Goal: Information Seeking & Learning: Learn about a topic

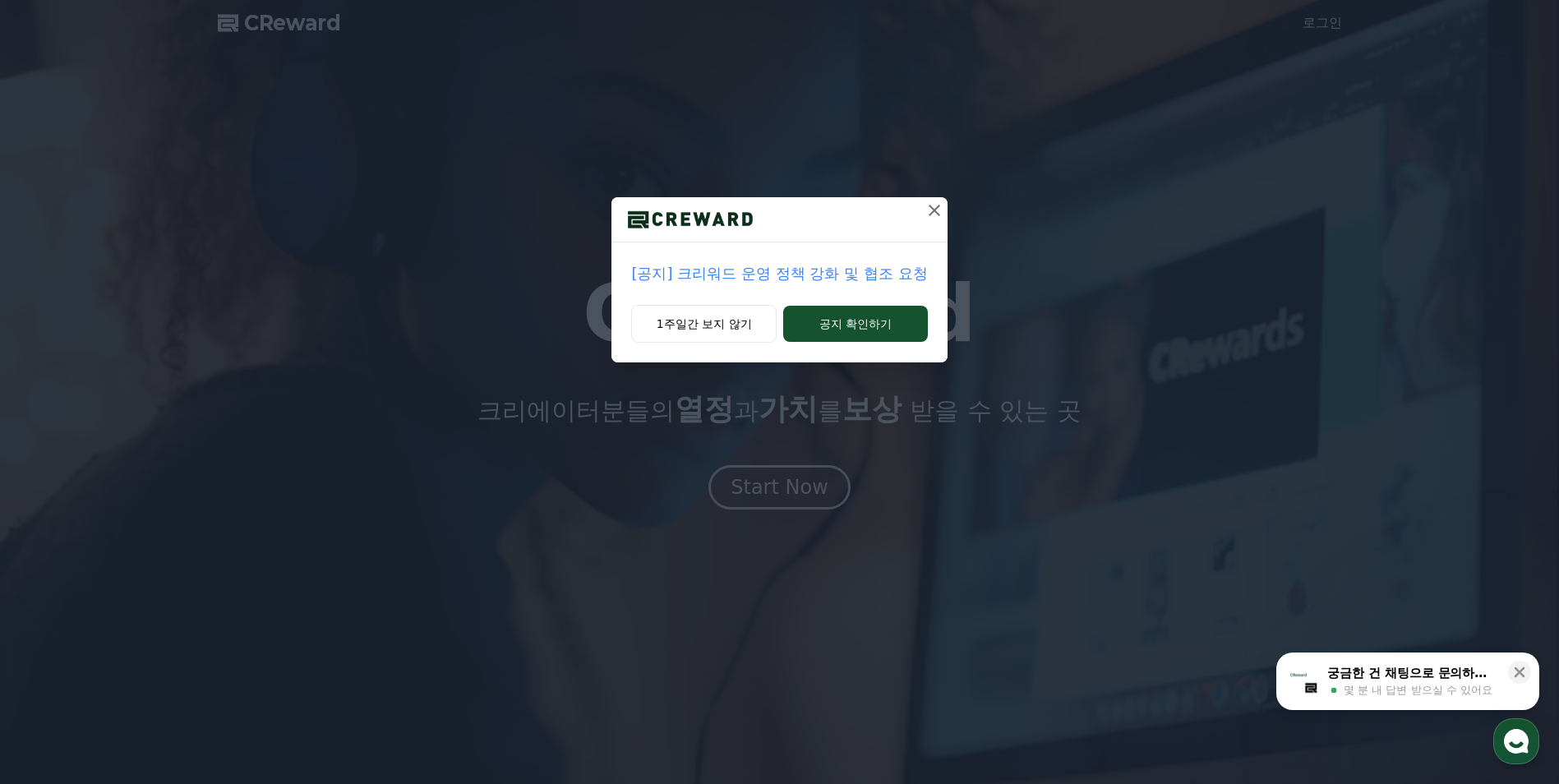
click at [891, 279] on p "[공지] 크리워드 운영 정책 강화 및 협조 요청" at bounding box center [779, 273] width 296 height 23
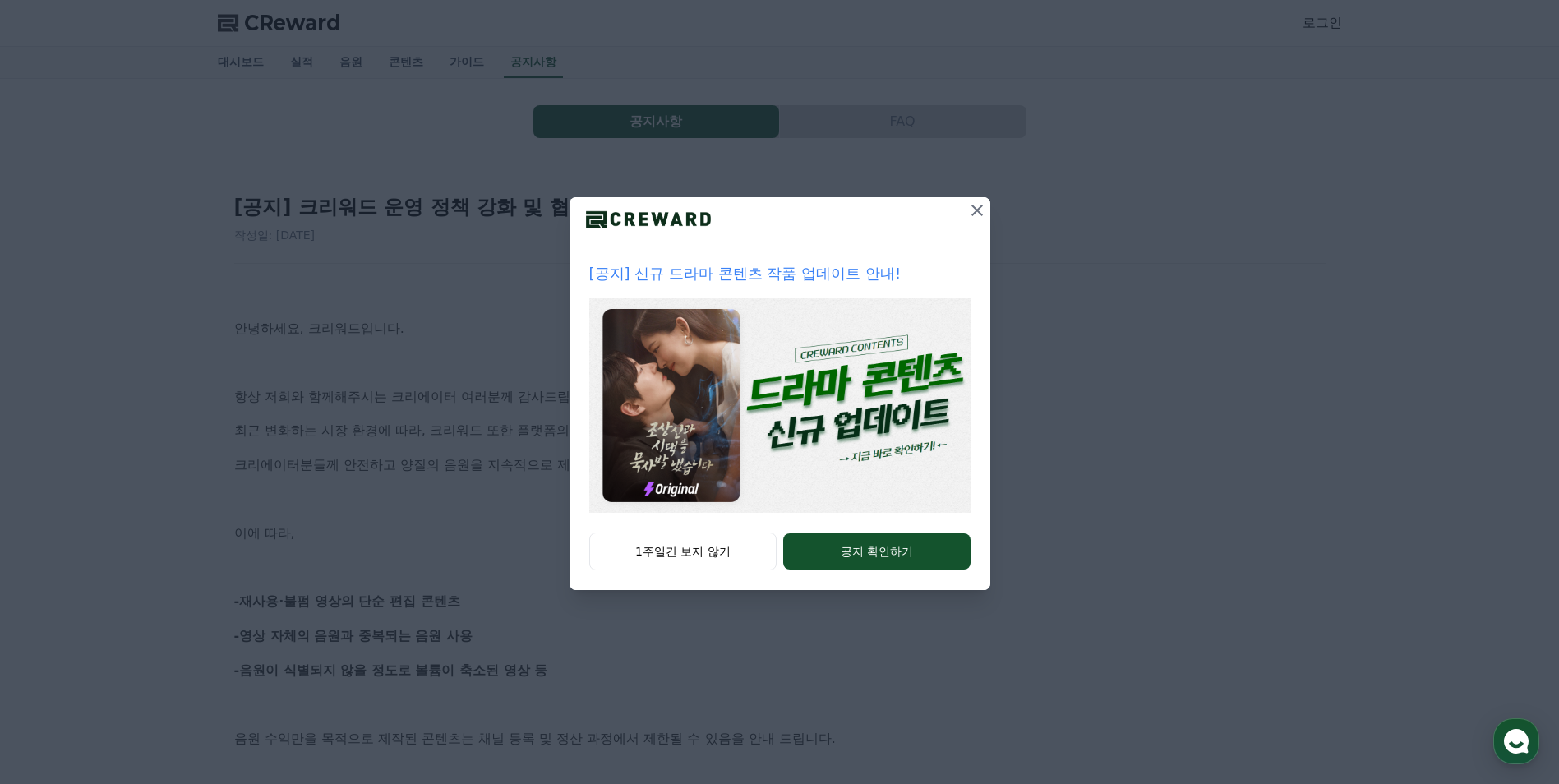
click at [969, 218] on icon at bounding box center [976, 210] width 19 height 19
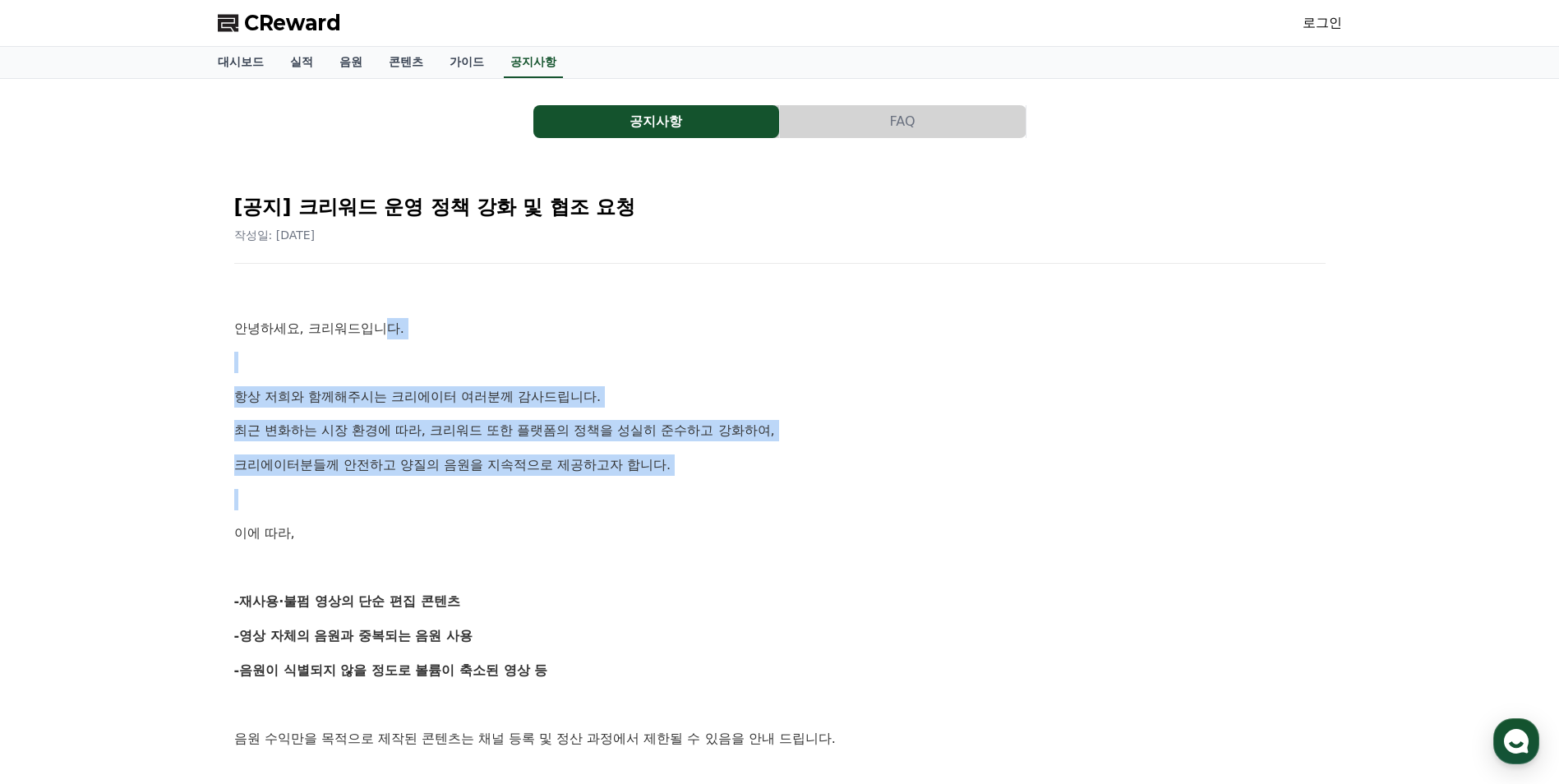
drag, startPoint x: 383, startPoint y: 315, endPoint x: 844, endPoint y: 500, distance: 496.7
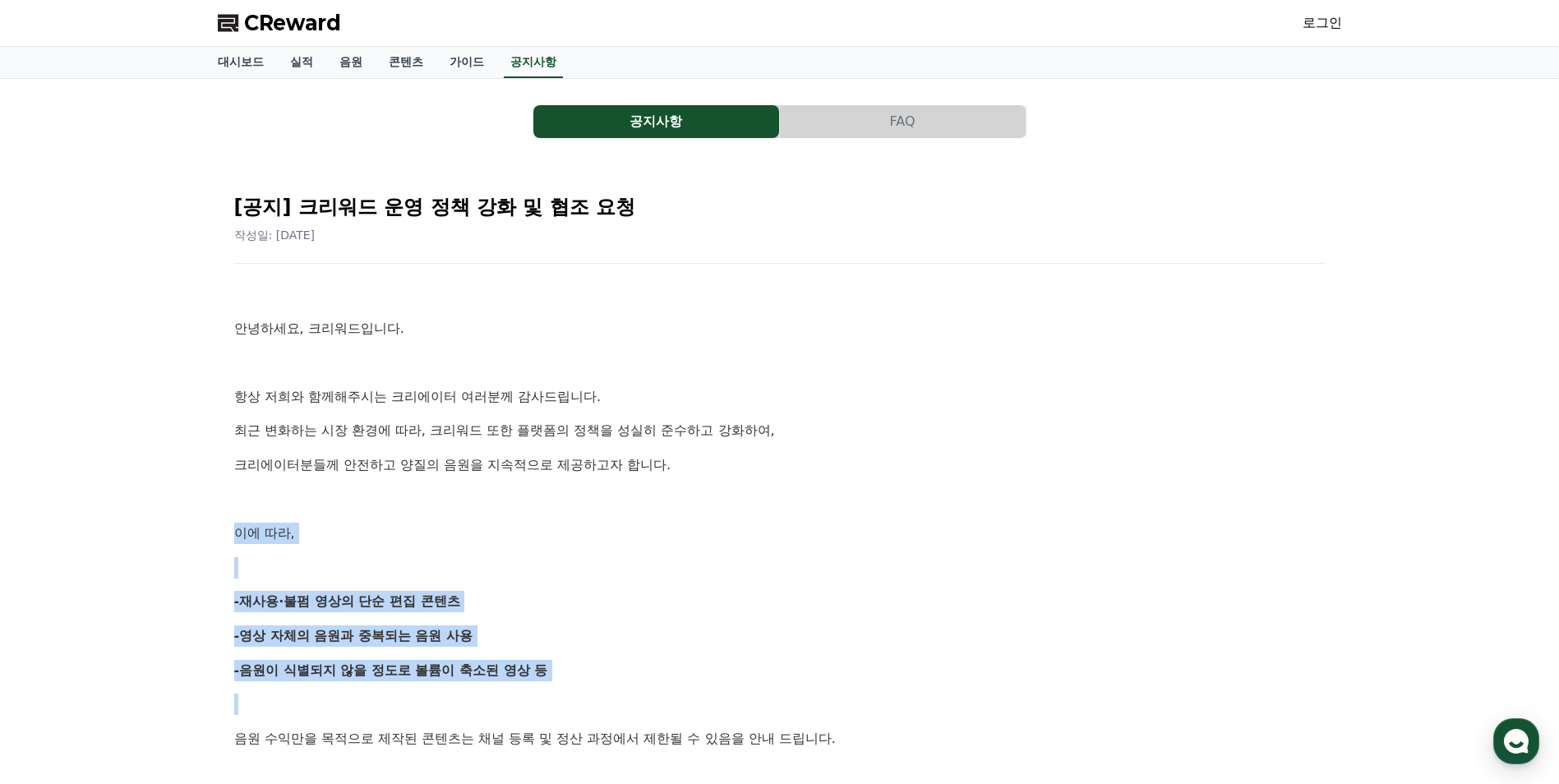
drag, startPoint x: 342, startPoint y: 563, endPoint x: 723, endPoint y: 689, distance: 401.3
click at [723, 689] on div "[공지] 크리워드 운영 정책 강화 및 협조 요청 작성일: 2025-09-15 안녕하세요, 크리워드입니다. 항상 저희와 함께해주시는 크리에이터 …" at bounding box center [780, 779] width 1124 height 1231
click at [436, 636] on strong "-영상 자체의 음원과 중복되는 음원 사용" at bounding box center [354, 636] width 239 height 16
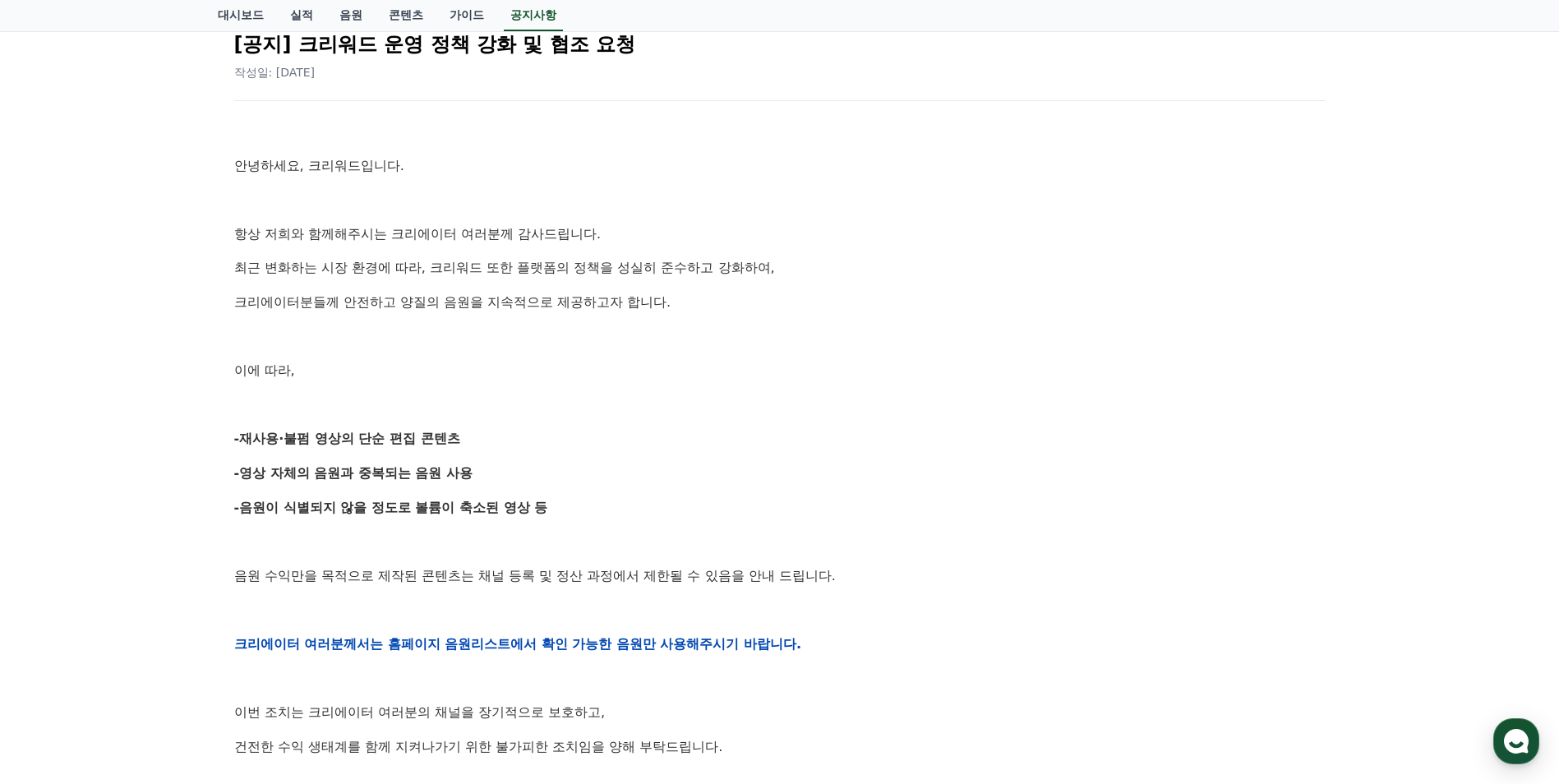
scroll to position [164, 0]
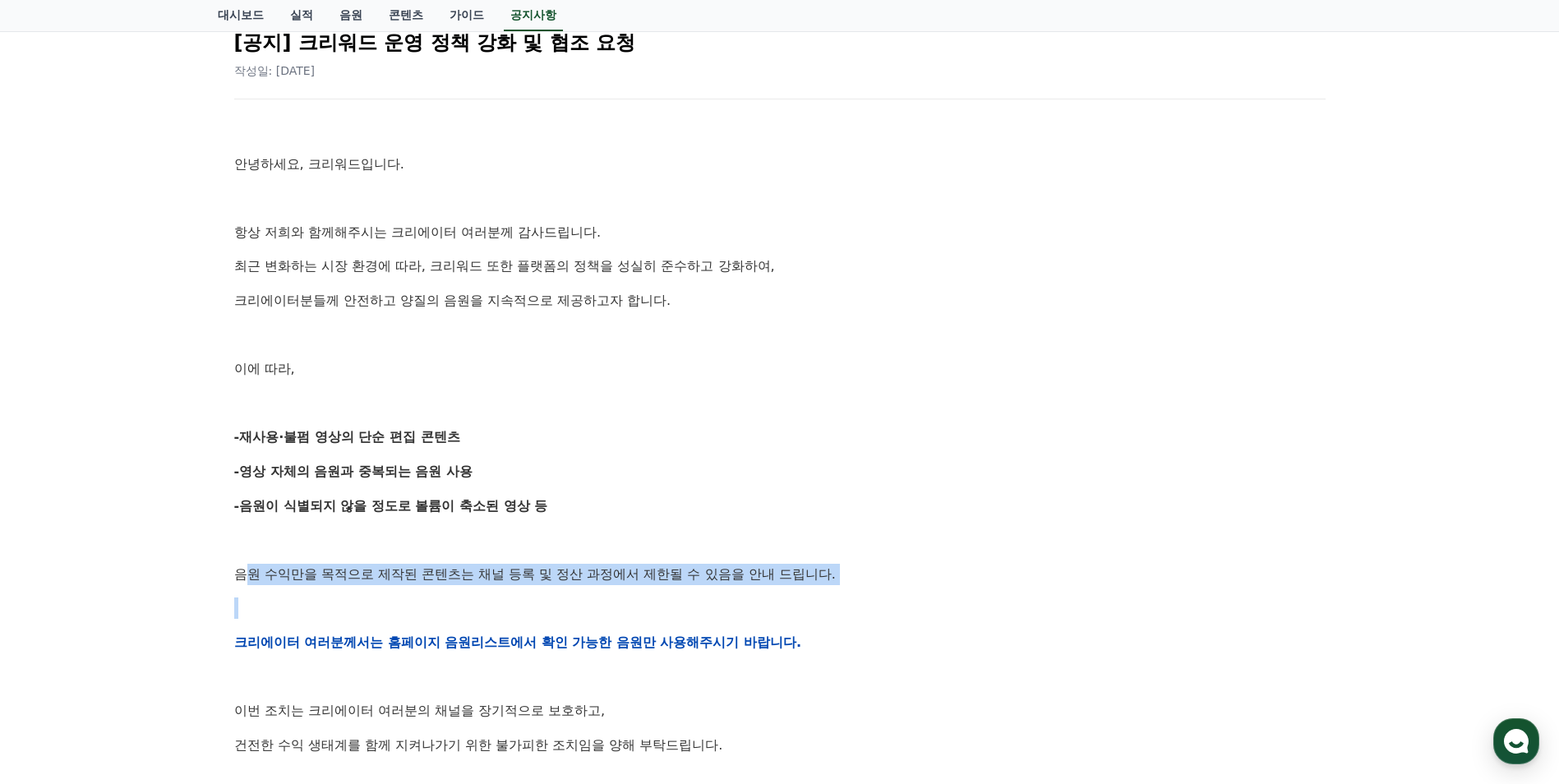
drag, startPoint x: 249, startPoint y: 578, endPoint x: 921, endPoint y: 590, distance: 672.1
click at [921, 590] on div "안녕하세요, 크리워드입니다. 항상 저희와 함께해주시는 크리에이터 여러분께 감사드립니다. 최근 변화하는 시장 환경에 따라, 크리워드 또한 플랫폼…" at bounding box center [780, 641] width 1091 height 1046
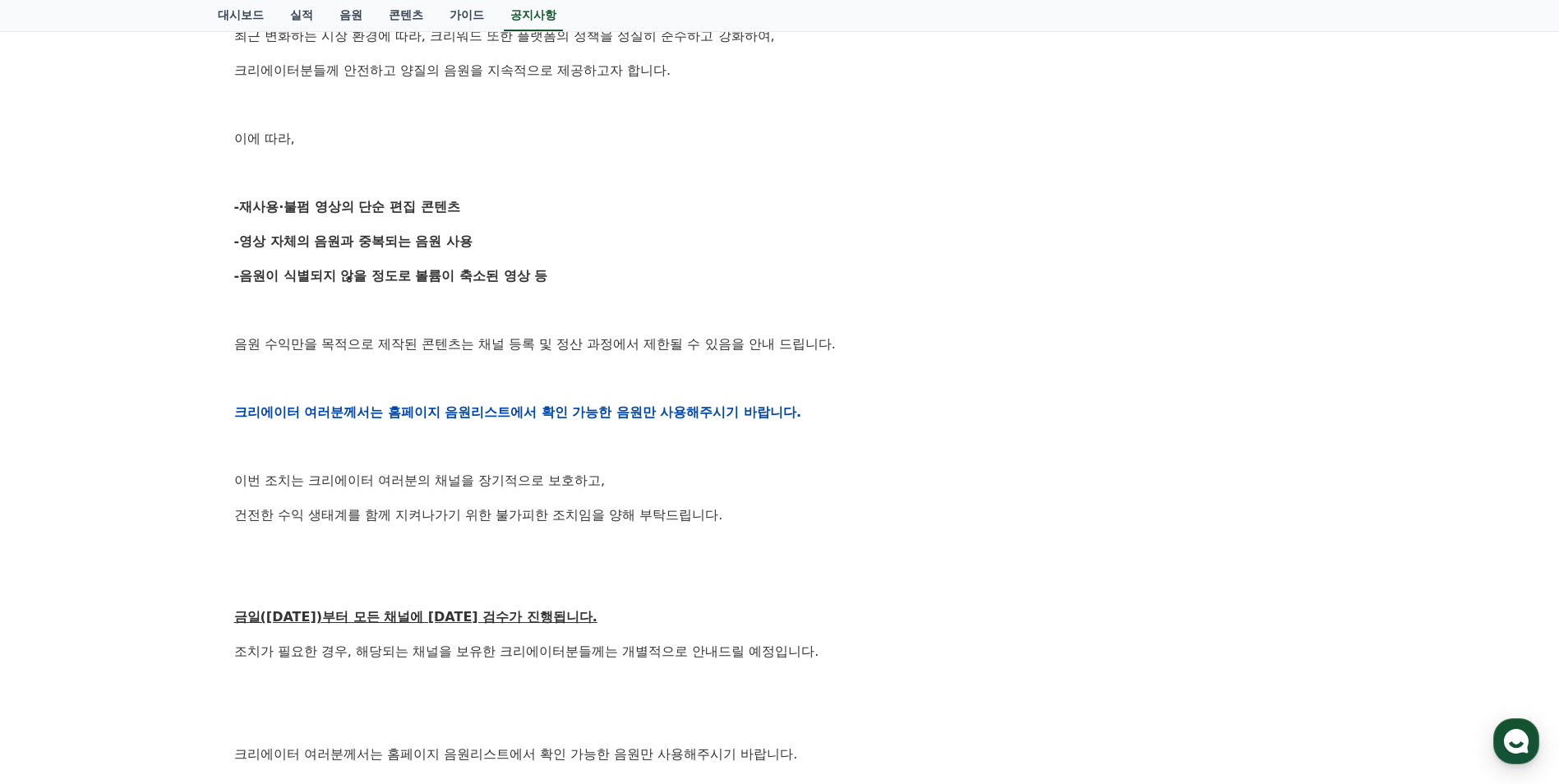
scroll to position [493, 0]
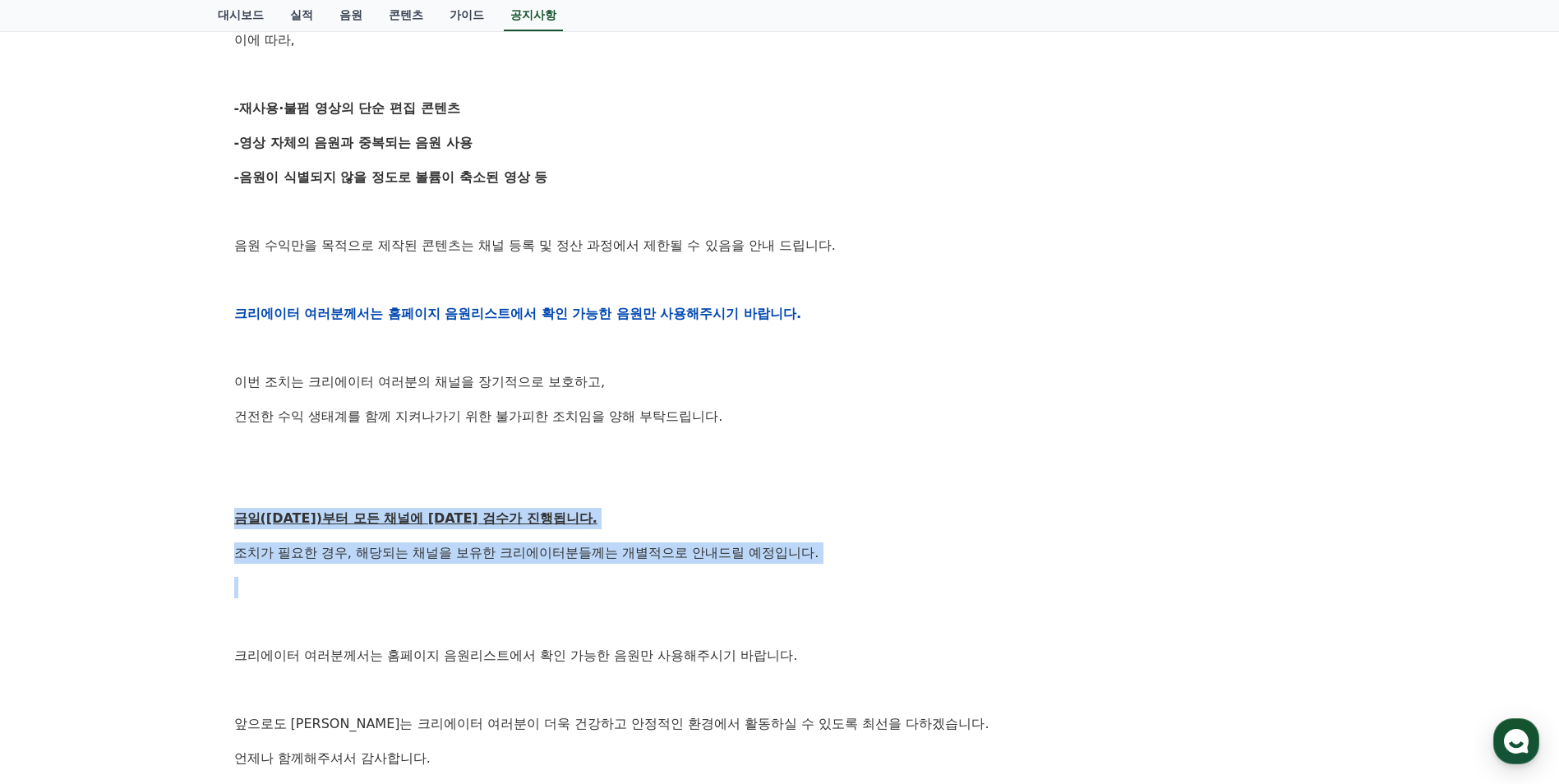
drag, startPoint x: 220, startPoint y: 527, endPoint x: 1003, endPoint y: 569, distance: 784.1
click at [1003, 569] on div "[공지] 크리워드 운영 정책 강화 및 협조 요청 작성일: 2025-09-15 안녕하세요, 크리워드입니다. 항상 저희와 함께해주시는 크리에이터 …" at bounding box center [780, 287] width 1124 height 1231
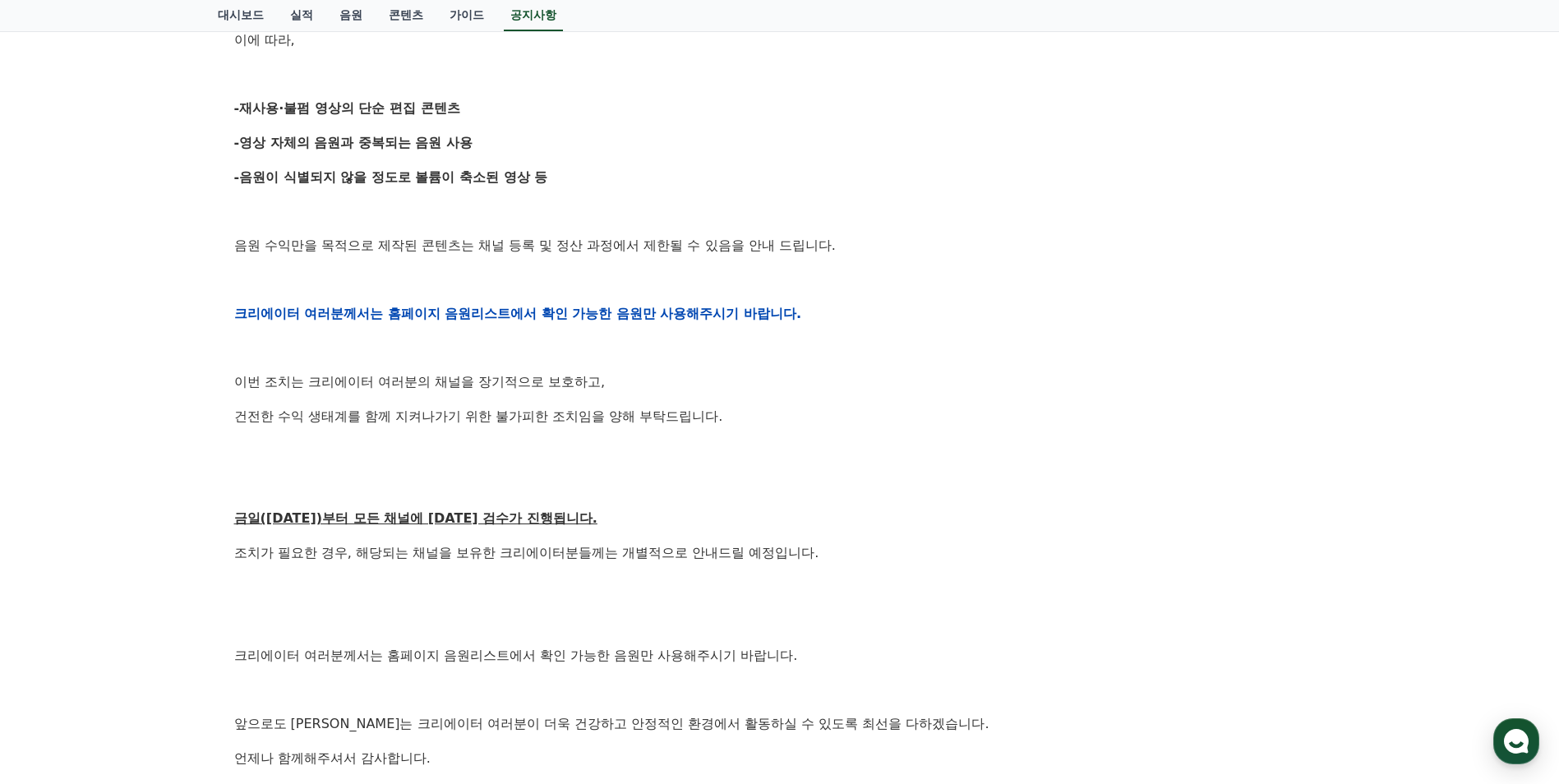
drag, startPoint x: 1003, startPoint y: 569, endPoint x: 1030, endPoint y: 636, distance: 72.2
click at [1030, 636] on div "안녕하세요, 크리워드입니다. 항상 저희와 함께해주시는 크리에이터 여러분께 감사드립니다. 최근 변화하는 시장 환경에 따라, 크리워드 또한 플랫폼…" at bounding box center [780, 313] width 1091 height 1046
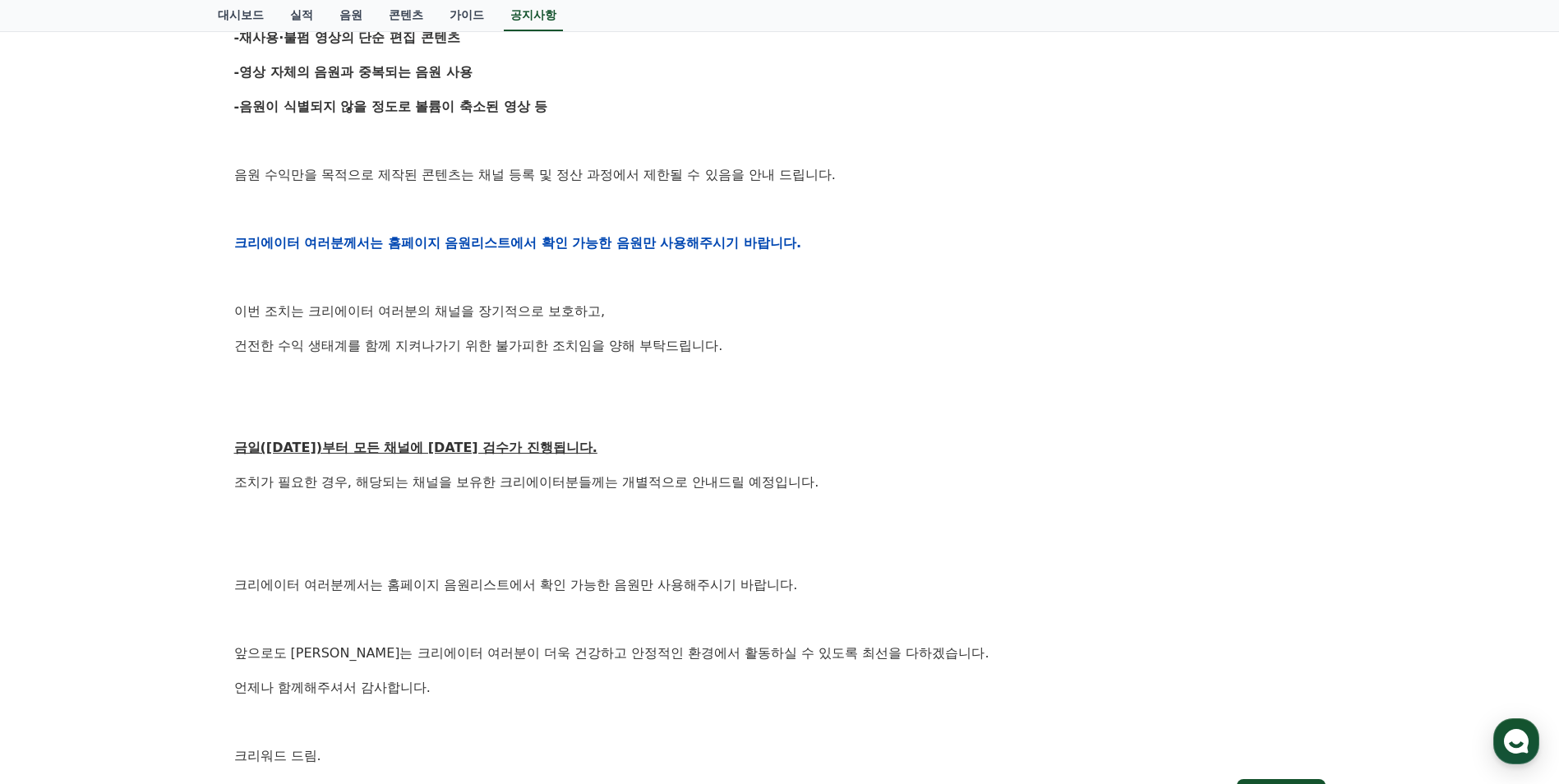
scroll to position [657, 0]
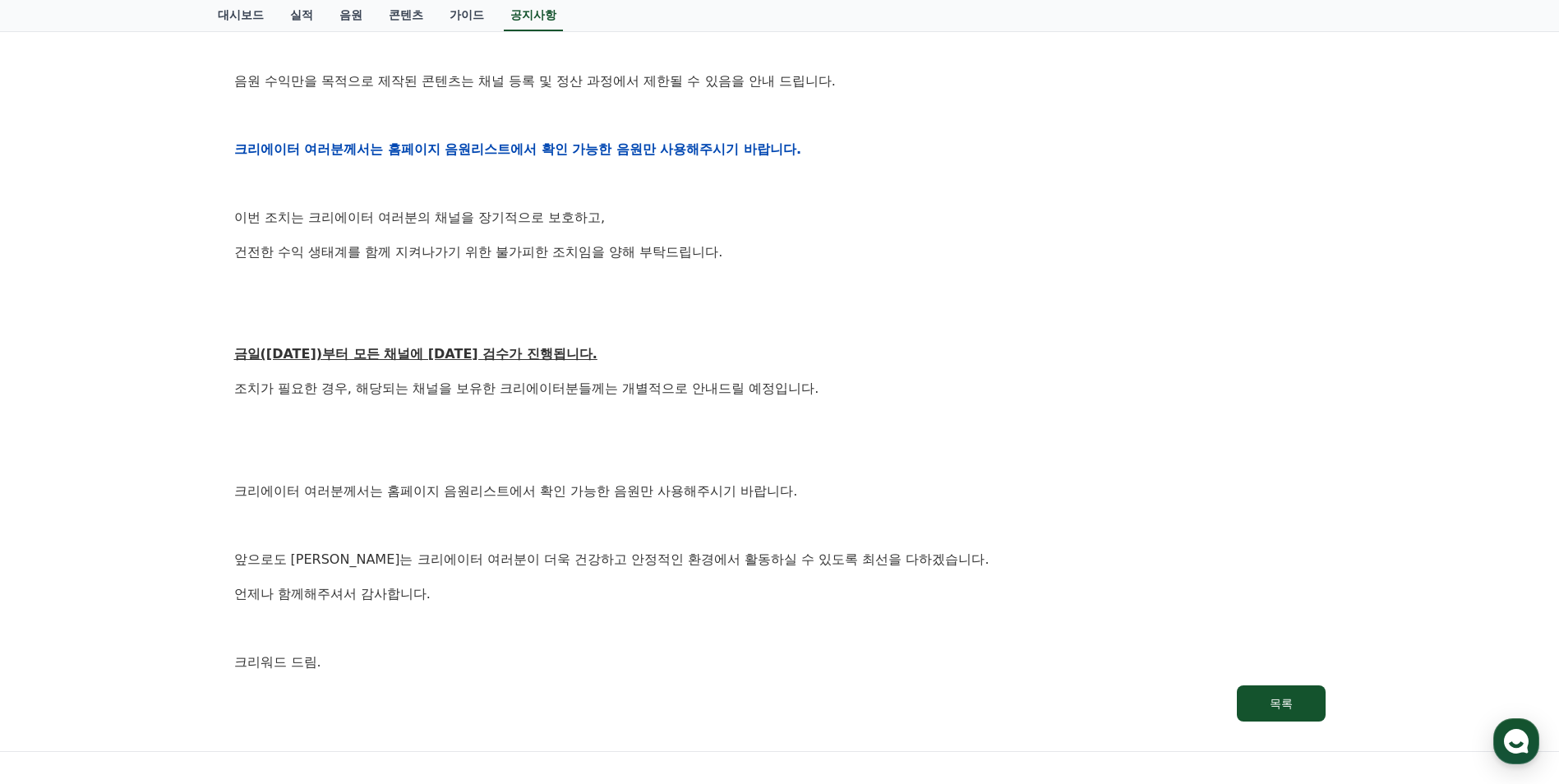
click at [1051, 554] on p "앞으로도 크리워드는 크리에이터 여러분이 더욱 건강하고 안정적인 환경에서 활동하실 수 있도록 최선을 다하겠습니다." at bounding box center [780, 559] width 1091 height 21
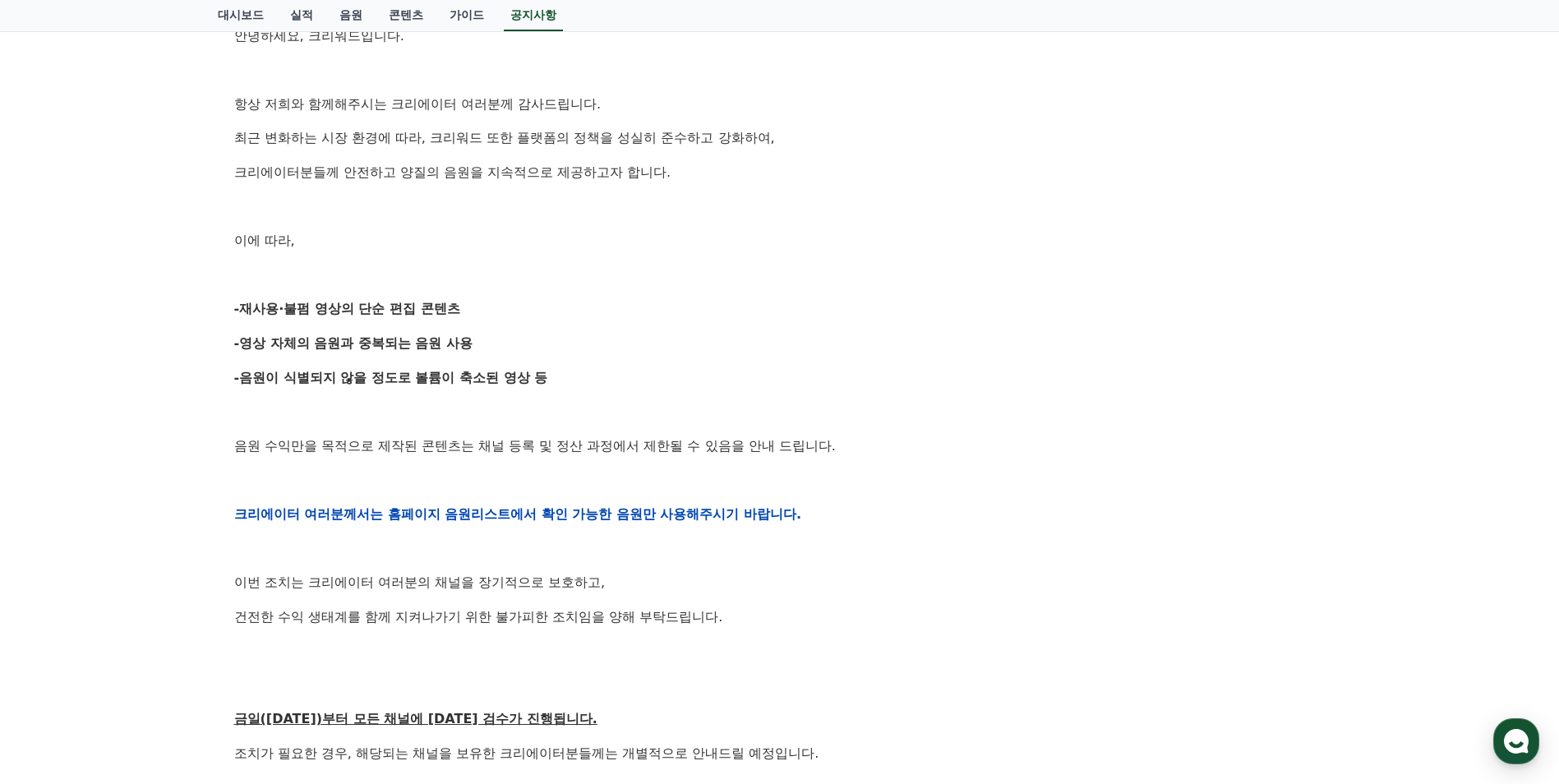
scroll to position [0, 0]
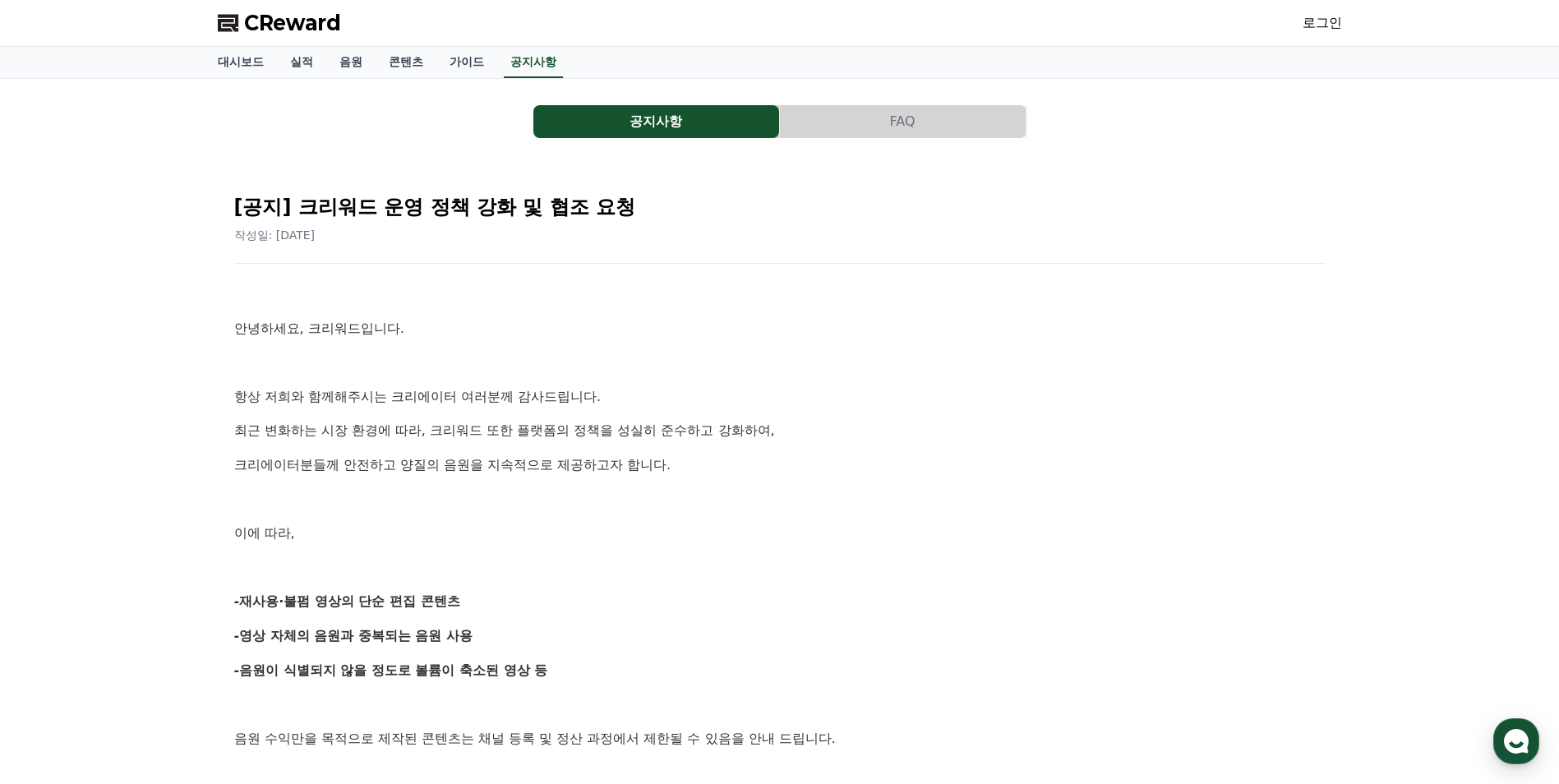
click at [253, 22] on span "CReward" at bounding box center [292, 23] width 97 height 26
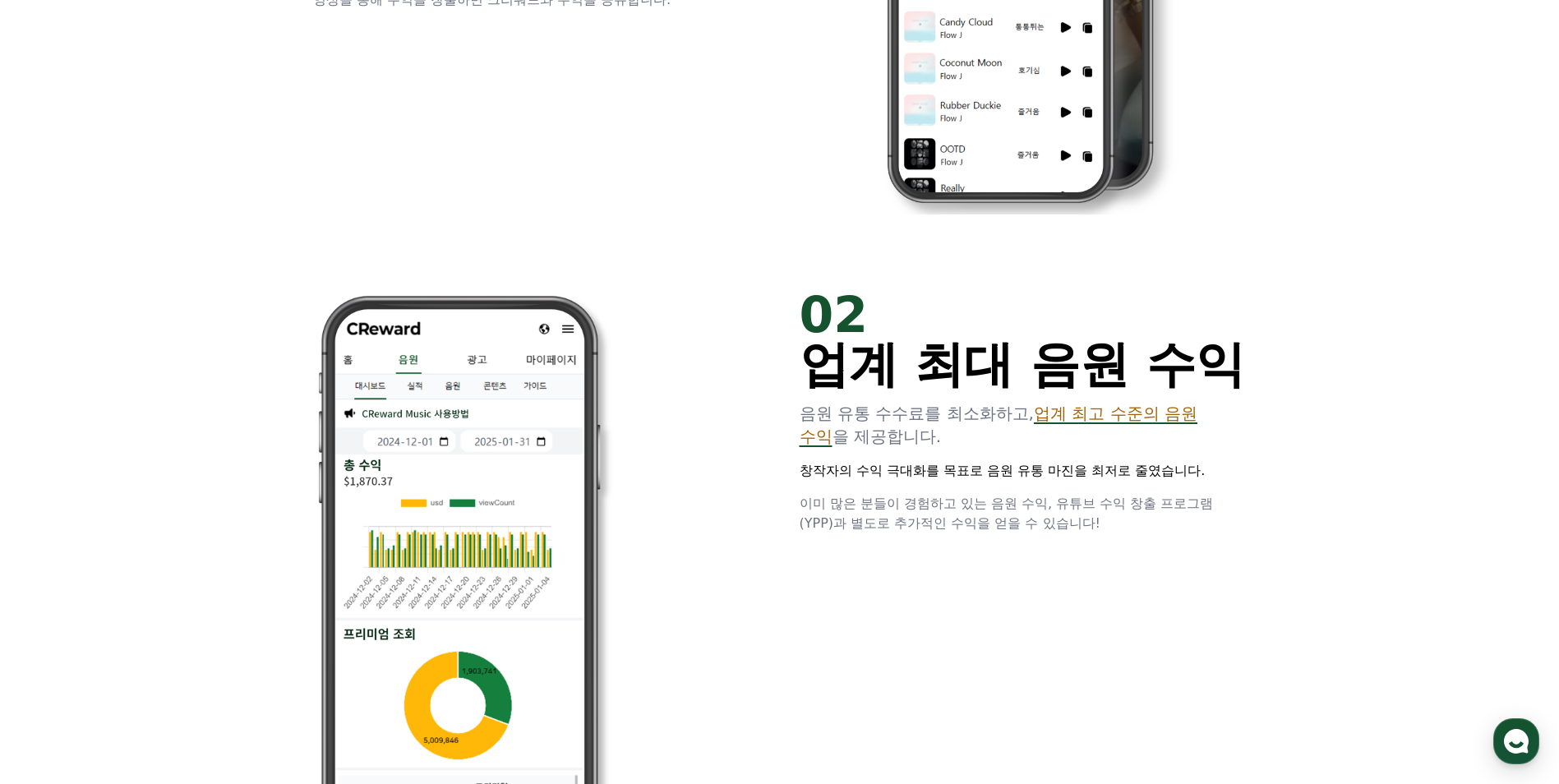
scroll to position [1150, 0]
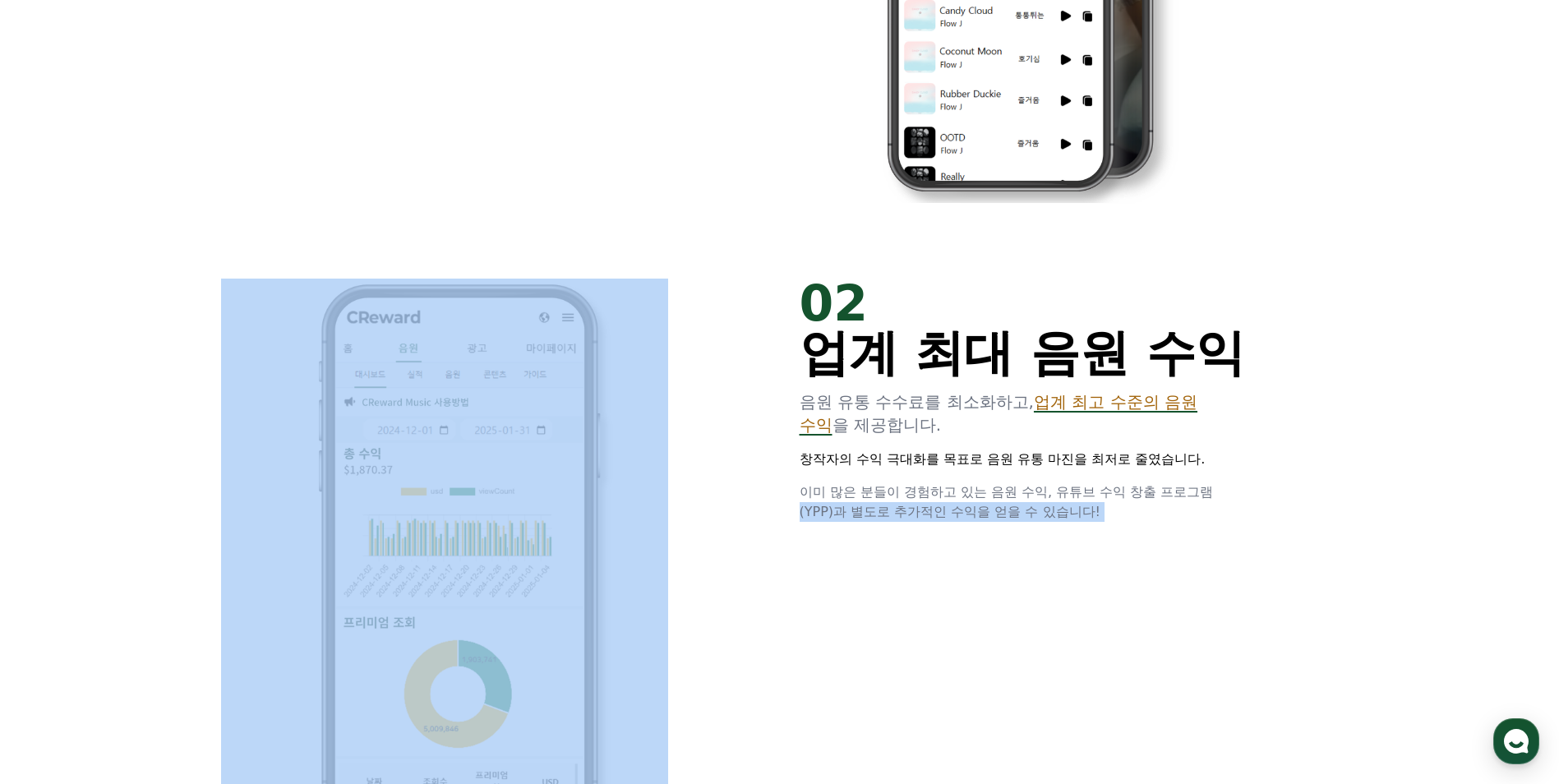
drag, startPoint x: 778, startPoint y: 344, endPoint x: 1229, endPoint y: 506, distance: 479.2
click at [1229, 506] on div "02 업계 최대 음원 수익 음원 유통 수수료를 최소화하고, 업계 최고 수준의 음원 수익 을 제공합니다. 창작자의 수익 극대화를 목표로 음원 유…" at bounding box center [780, 561] width 986 height 619
click at [1229, 508] on p "이미 많은 분들이 경험하고 있는 음원 수익, 유튜브 수익 창출 프로그램(YPP)과 별도로 추가적인 수익을 얻을 수 있습니다!" at bounding box center [1024, 502] width 447 height 40
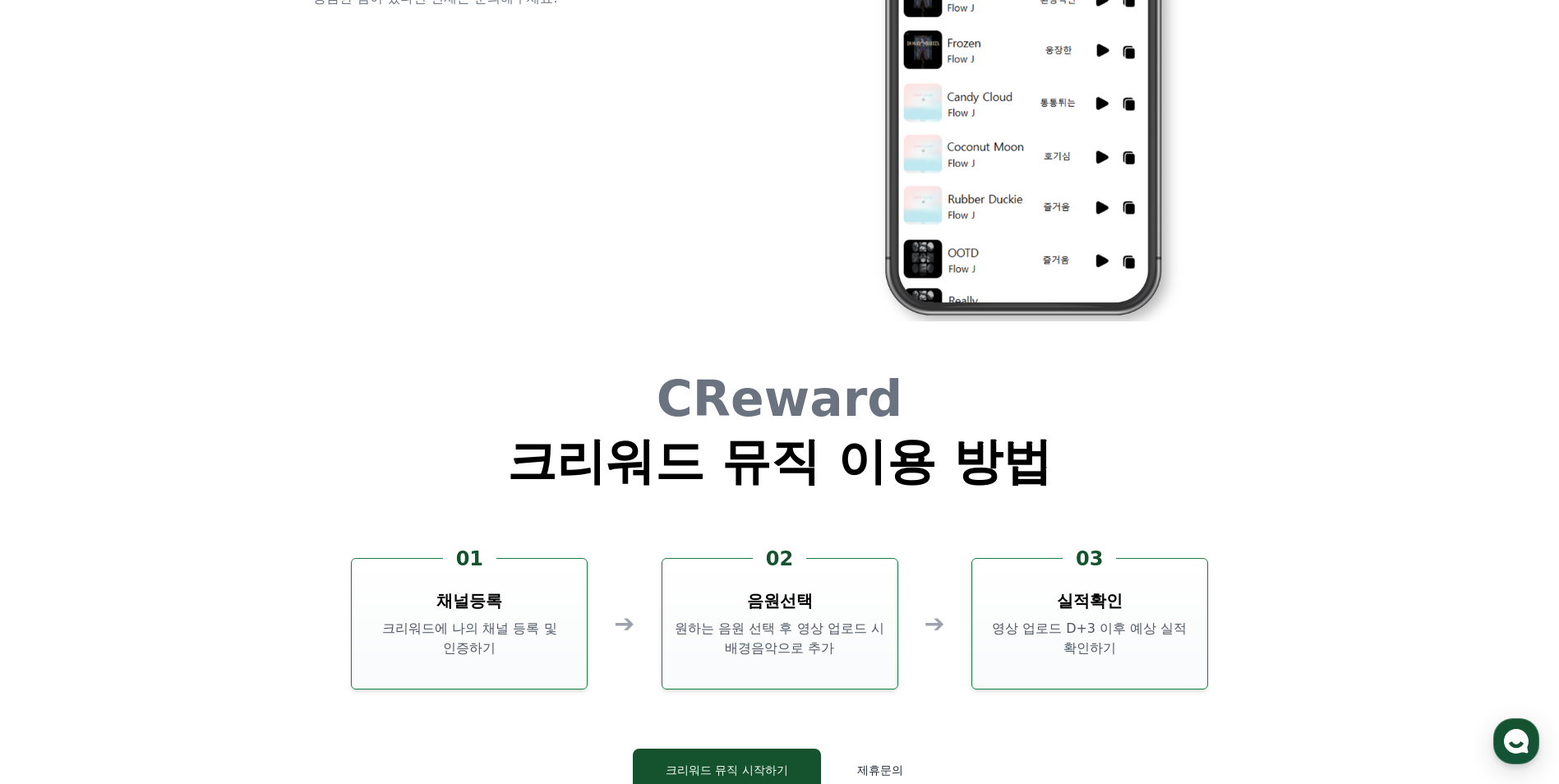
scroll to position [4437, 0]
